Goal: Task Accomplishment & Management: Manage account settings

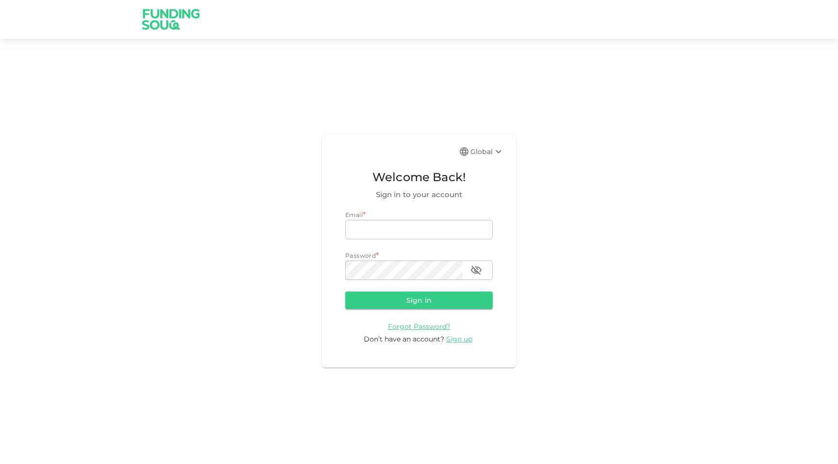
type input "[EMAIL_ADDRESS][DOMAIN_NAME]"
click at [268, 205] on div "Global Welcome Back! Sign in to your account Email * email a.alsaqqa@foodics.co…" at bounding box center [419, 250] width 838 height 401
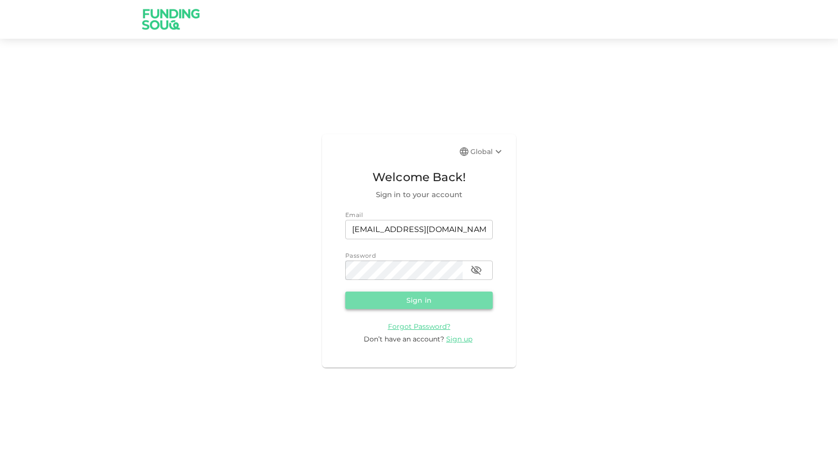
click at [436, 300] on button "Sign in" at bounding box center [418, 300] width 147 height 17
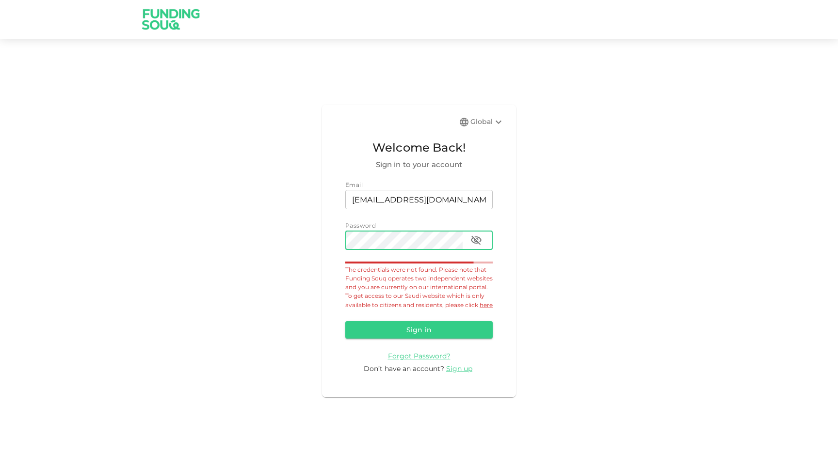
click at [472, 236] on icon "button" at bounding box center [476, 241] width 12 height 12
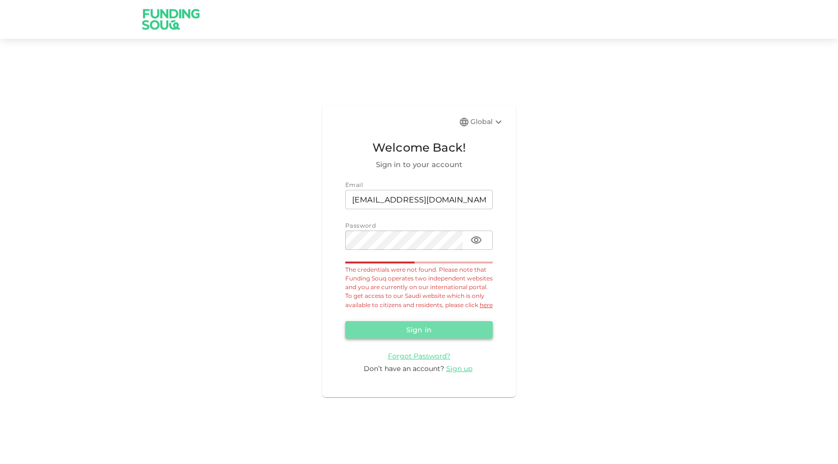
click at [444, 339] on button "Sign in" at bounding box center [418, 329] width 147 height 17
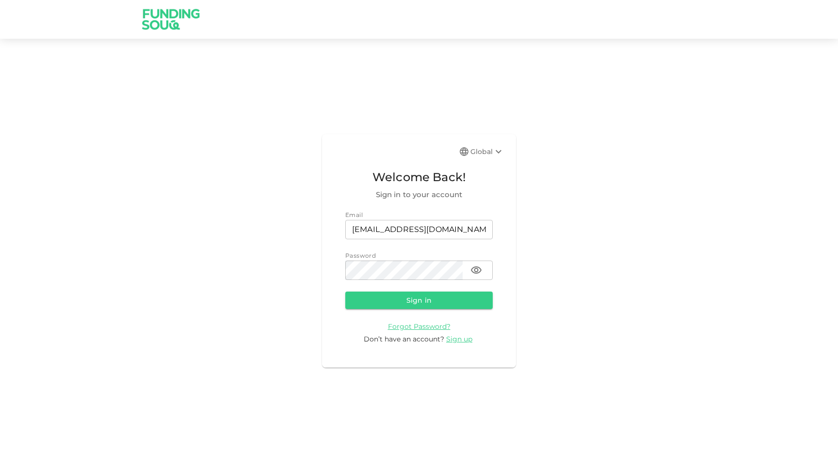
click at [491, 146] on div "Global" at bounding box center [487, 152] width 34 height 12
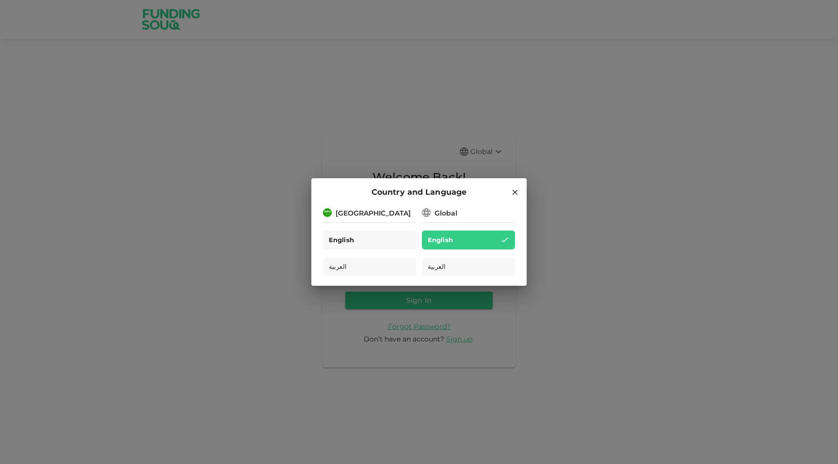
click at [358, 239] on div "English" at bounding box center [369, 240] width 93 height 19
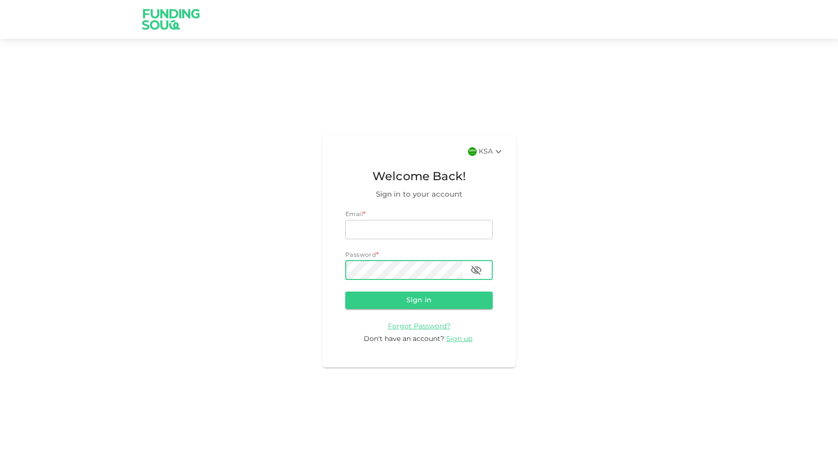
type input "[EMAIL_ADDRESS][DOMAIN_NAME]"
click at [473, 268] on icon "button" at bounding box center [476, 270] width 11 height 9
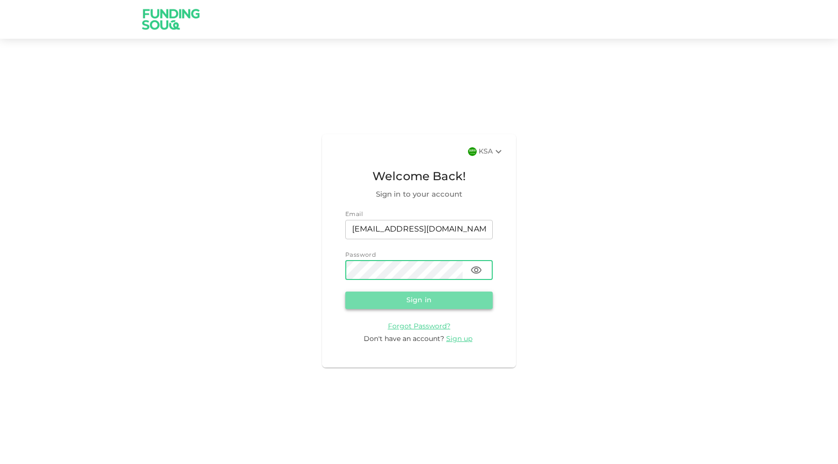
click at [454, 301] on button "Sign in" at bounding box center [418, 300] width 147 height 17
